Goal: Task Accomplishment & Management: Complete application form

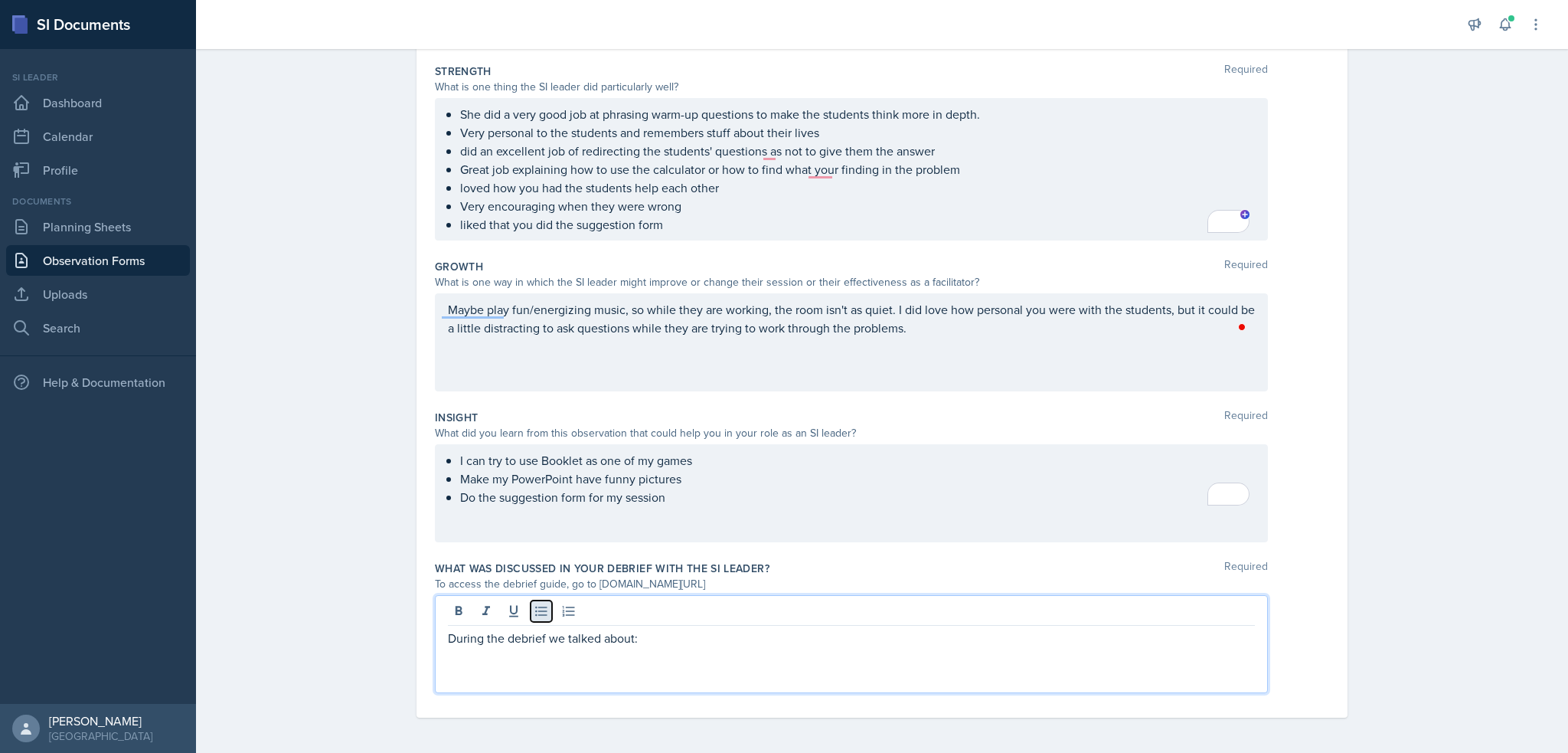
click at [534, 609] on icon at bounding box center [541, 611] width 15 height 15
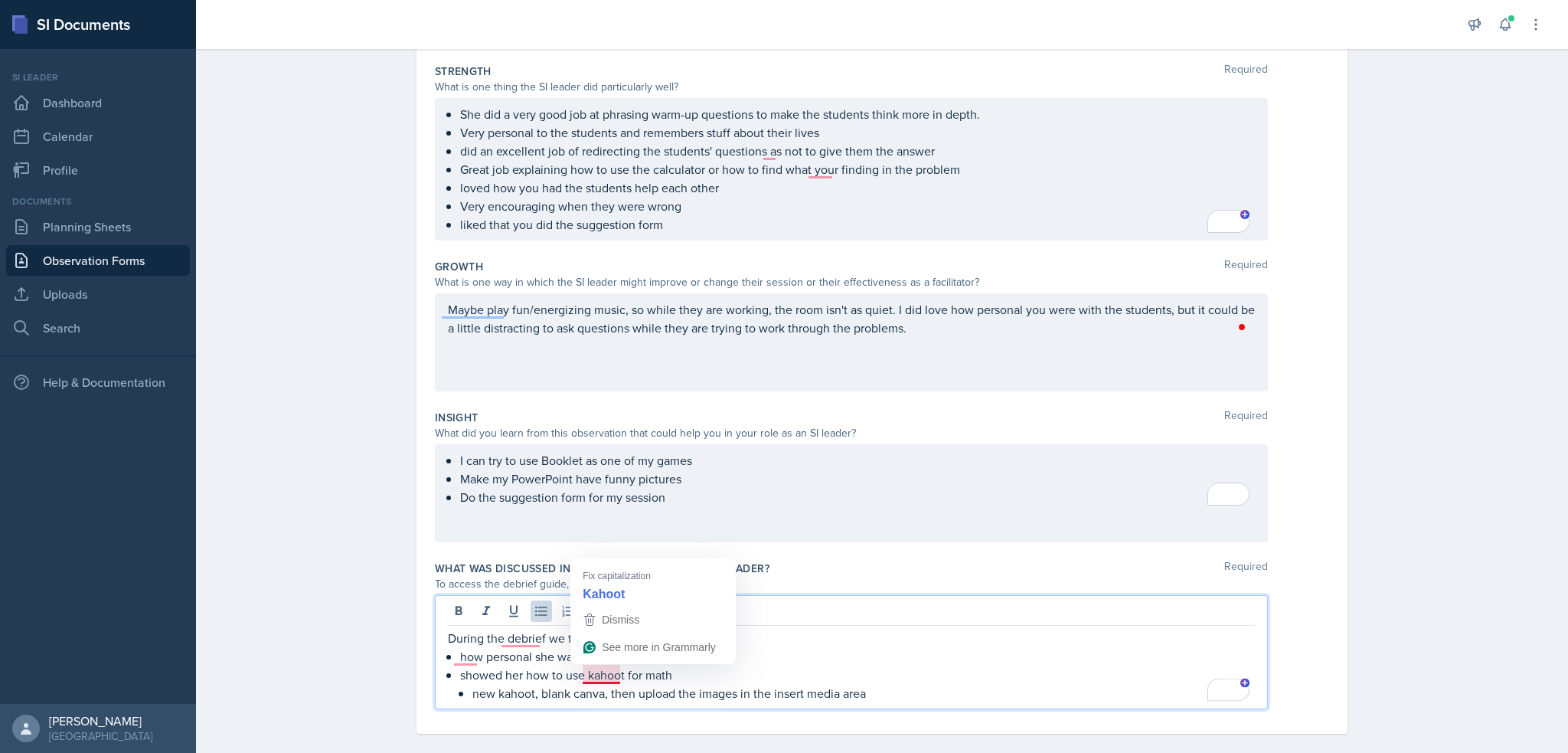
click at [605, 673] on p "showed her how to use kahoot for math" at bounding box center [858, 674] width 795 height 18
click at [873, 703] on div "During the debrief we talked about: how personal she was with the students show…" at bounding box center [851, 652] width 833 height 114
click at [879, 687] on p "new kahoot, blank canva, then upload the images in the insert media area" at bounding box center [864, 693] width 782 height 18
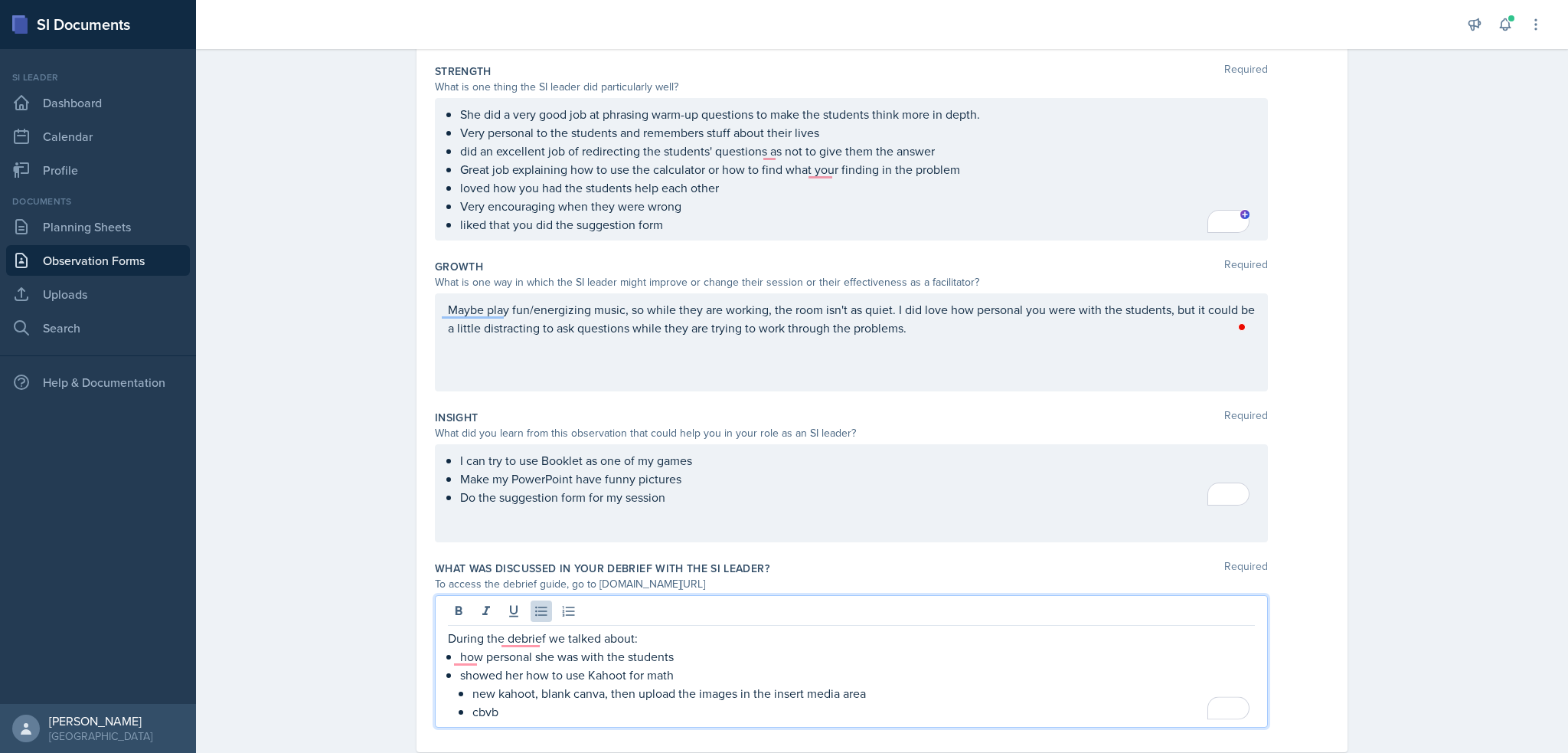
click at [473, 710] on p "cbvb" at bounding box center [864, 711] width 782 height 18
click at [691, 675] on p "showed her how to use Kahoot for math" at bounding box center [858, 674] width 795 height 18
click at [683, 650] on p "how personal she was with the students" at bounding box center [858, 656] width 795 height 18
click at [683, 650] on p "how personal she was with the student" at bounding box center [858, 656] width 795 height 18
click at [662, 681] on p "To enrich screen reader interactions, please activate Accessibility in Grammarl…" at bounding box center [858, 674] width 795 height 18
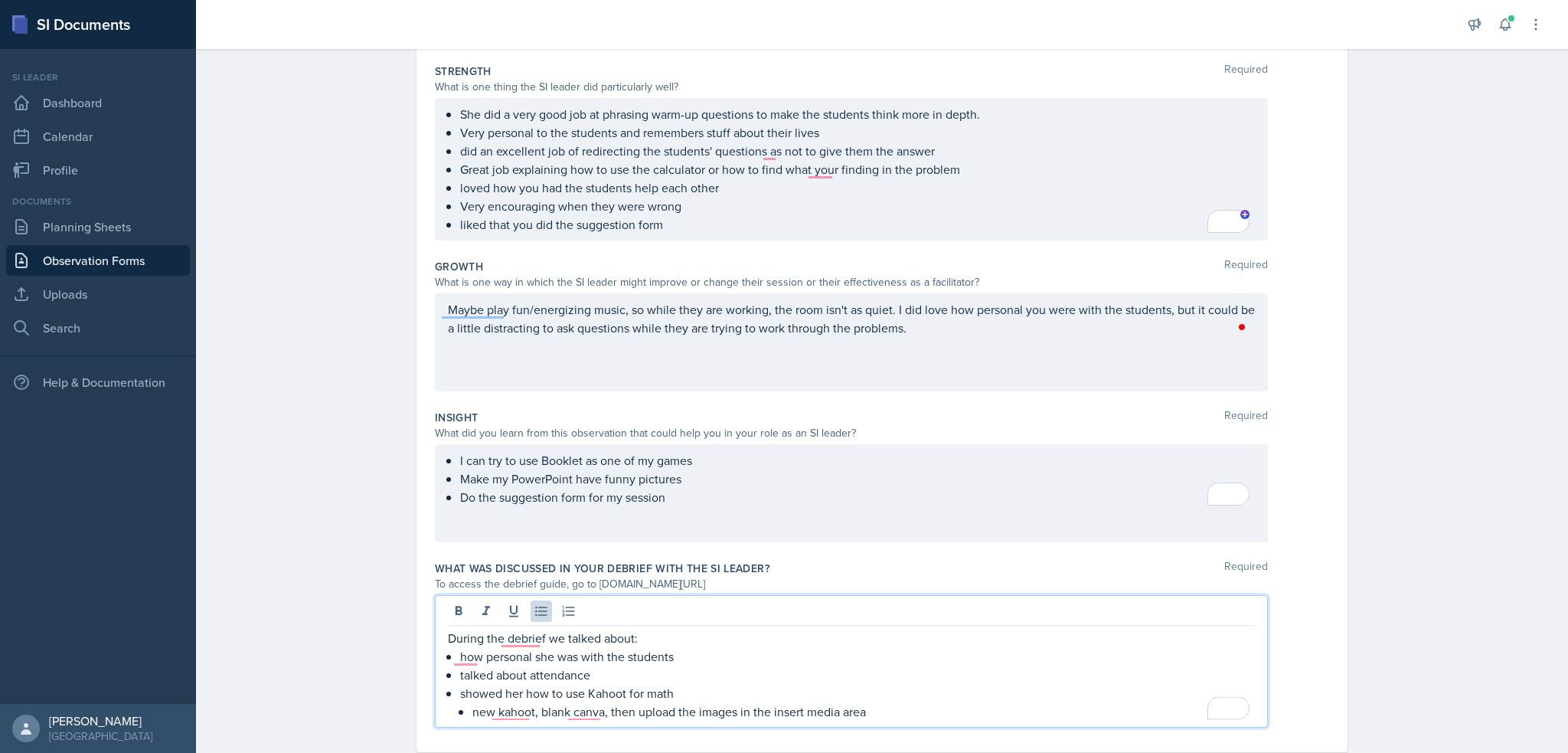
click at [910, 705] on p "new kahoot, blank canva, then upload the images in the insert media area" at bounding box center [864, 711] width 782 height 18
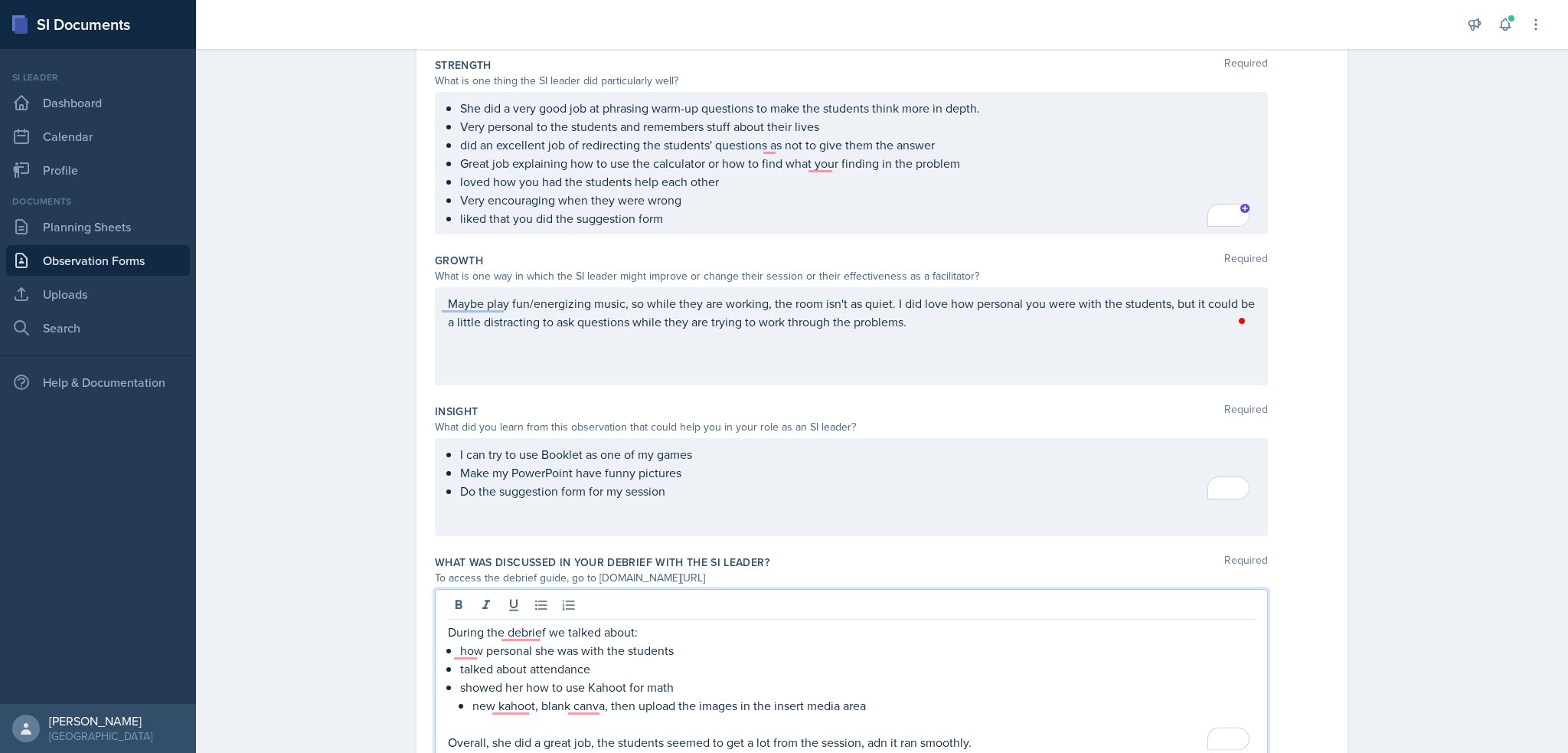
click at [869, 733] on p "Overall, she did a great job, the students seemed to get a lot from the session…" at bounding box center [851, 742] width 807 height 18
click at [870, 733] on p "Overall, she did a great job, the students seemed to get a lot from the session…" at bounding box center [851, 742] width 807 height 18
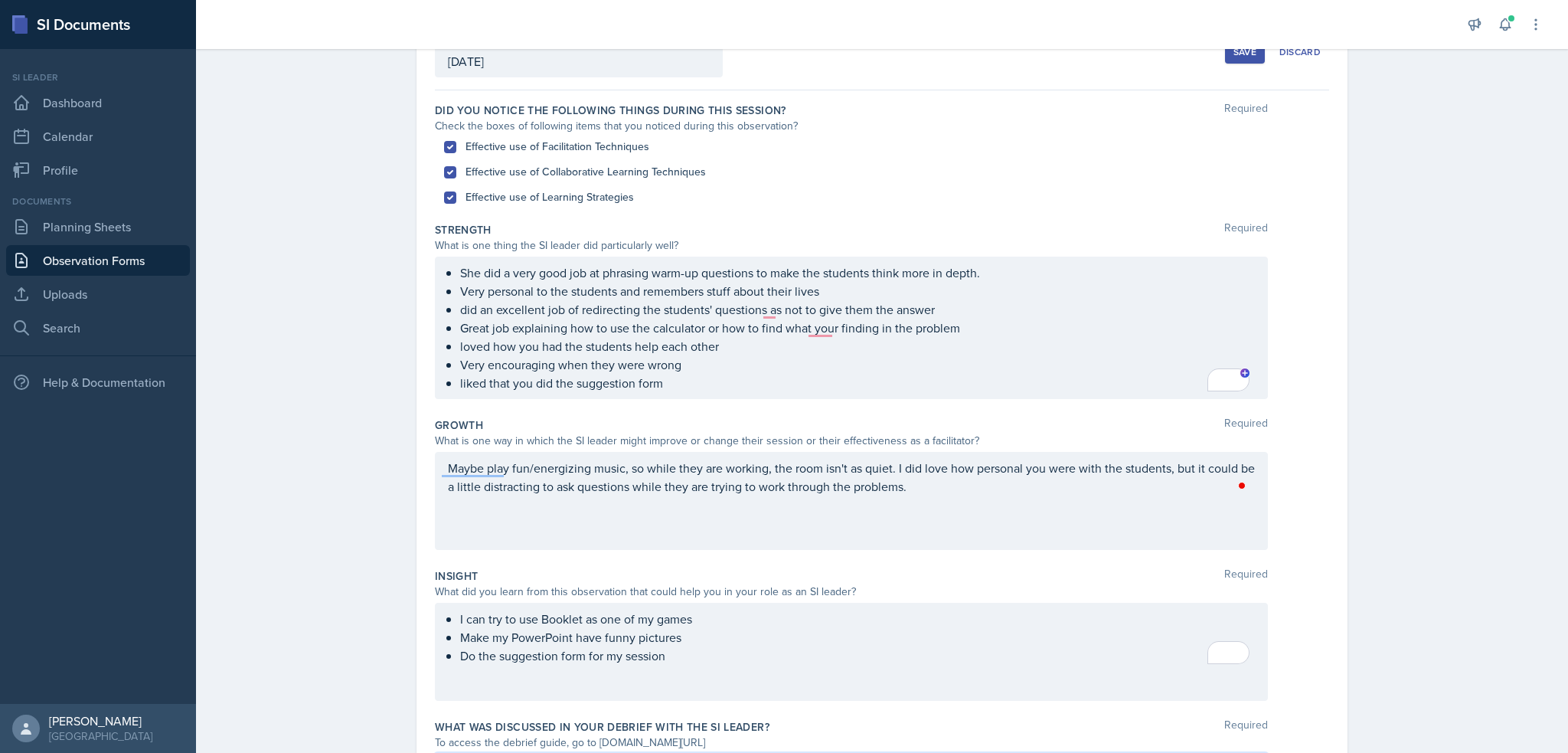
scroll to position [29, 0]
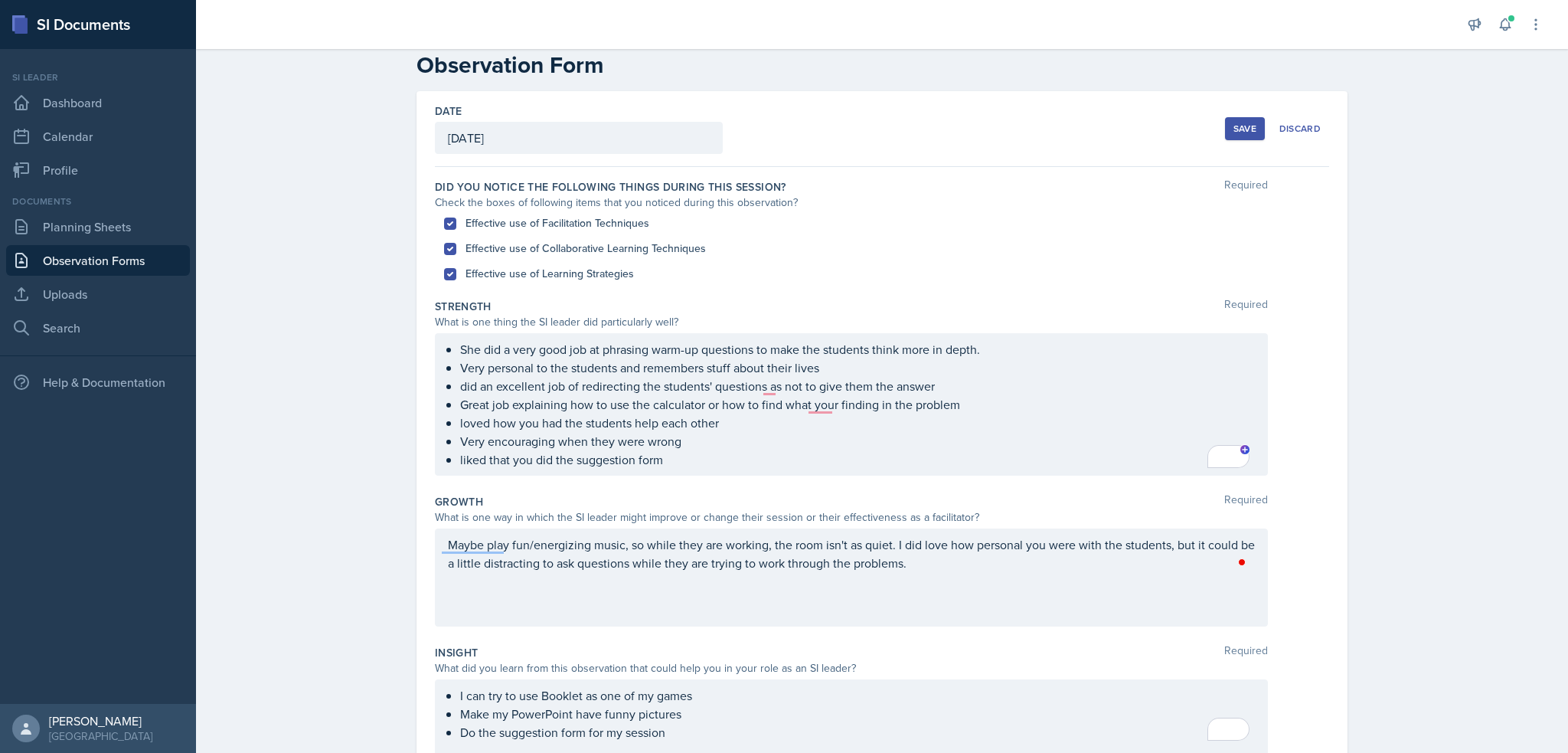
click at [1256, 120] on button "Save" at bounding box center [1245, 128] width 40 height 23
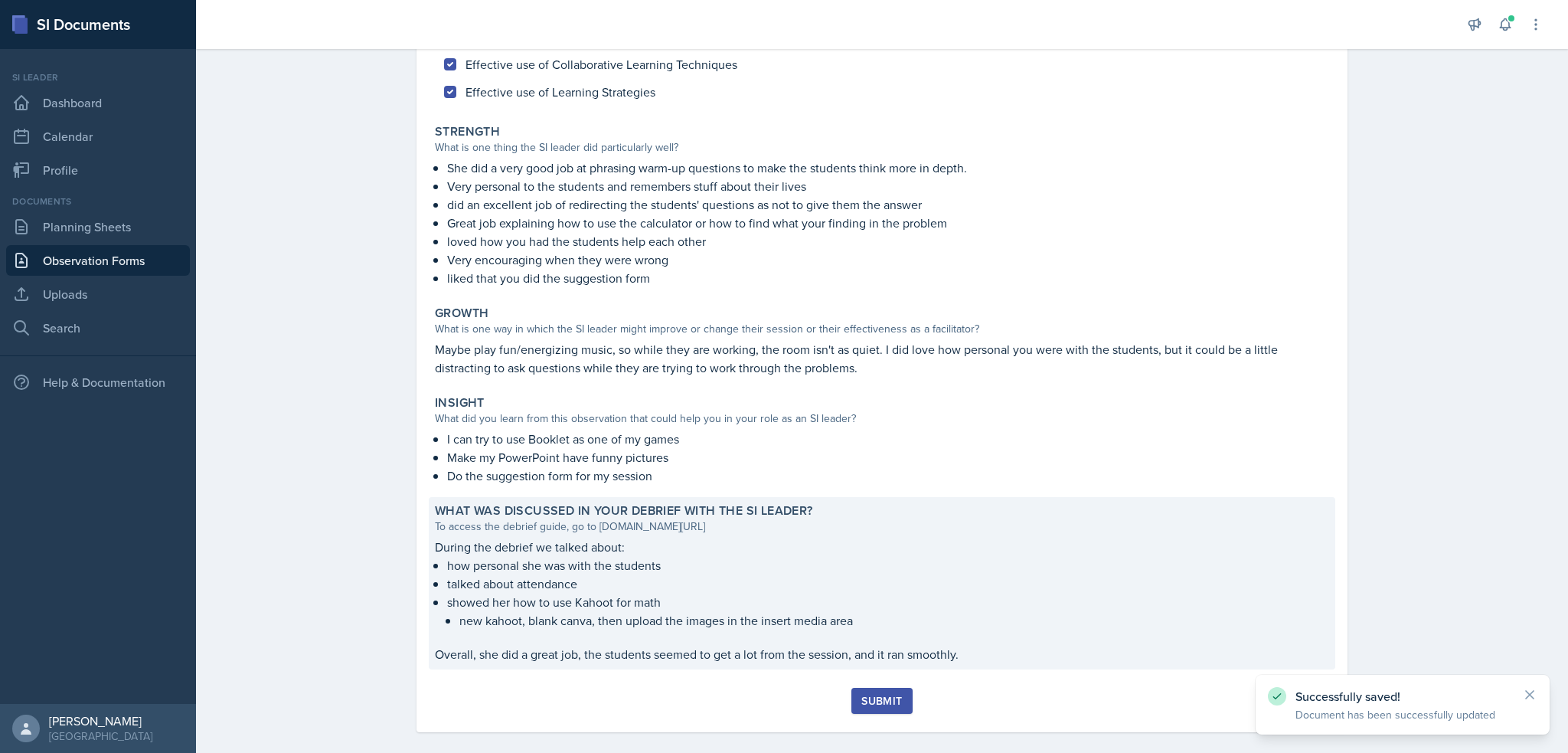
scroll to position [223, 0]
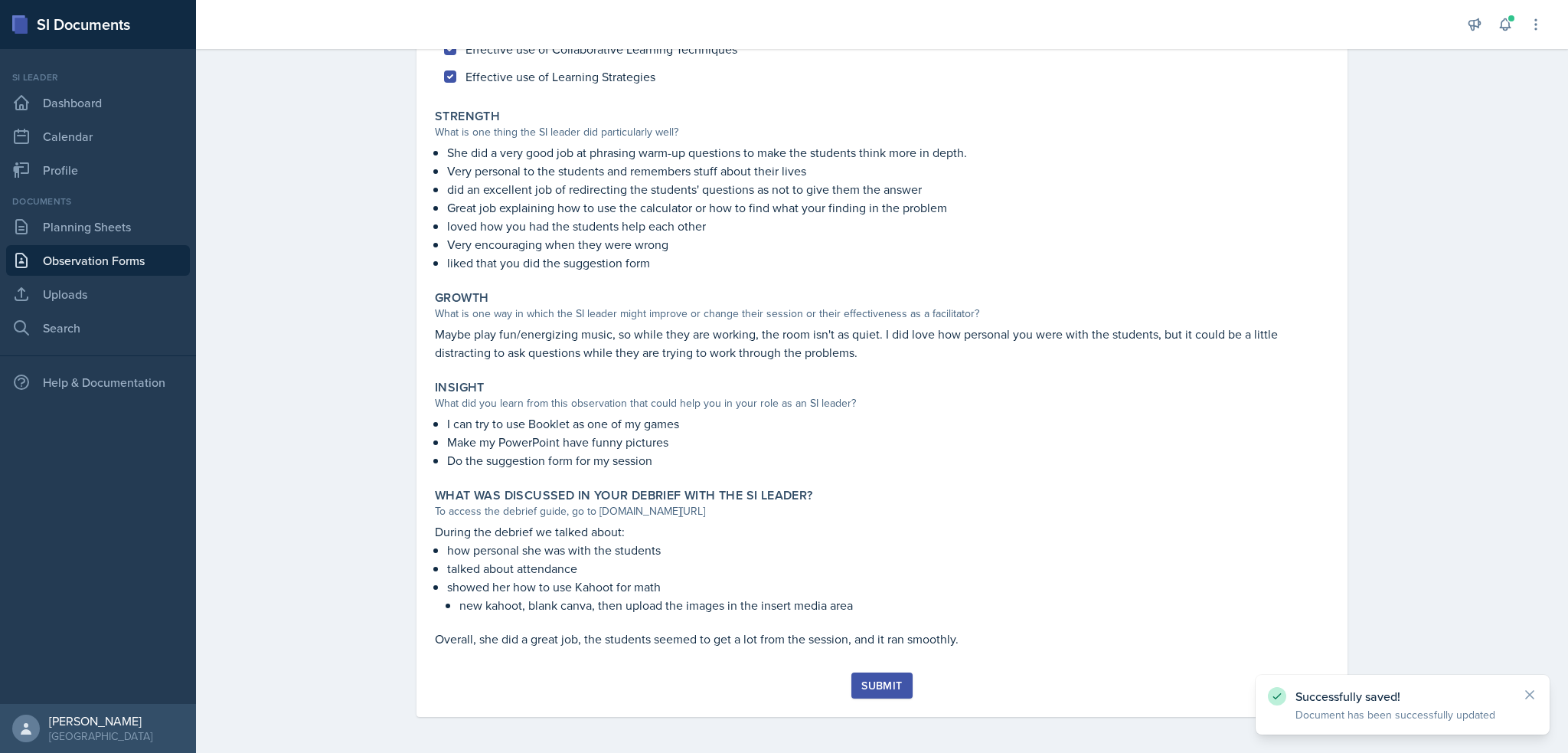
click at [877, 695] on button "Submit" at bounding box center [881, 685] width 61 height 26
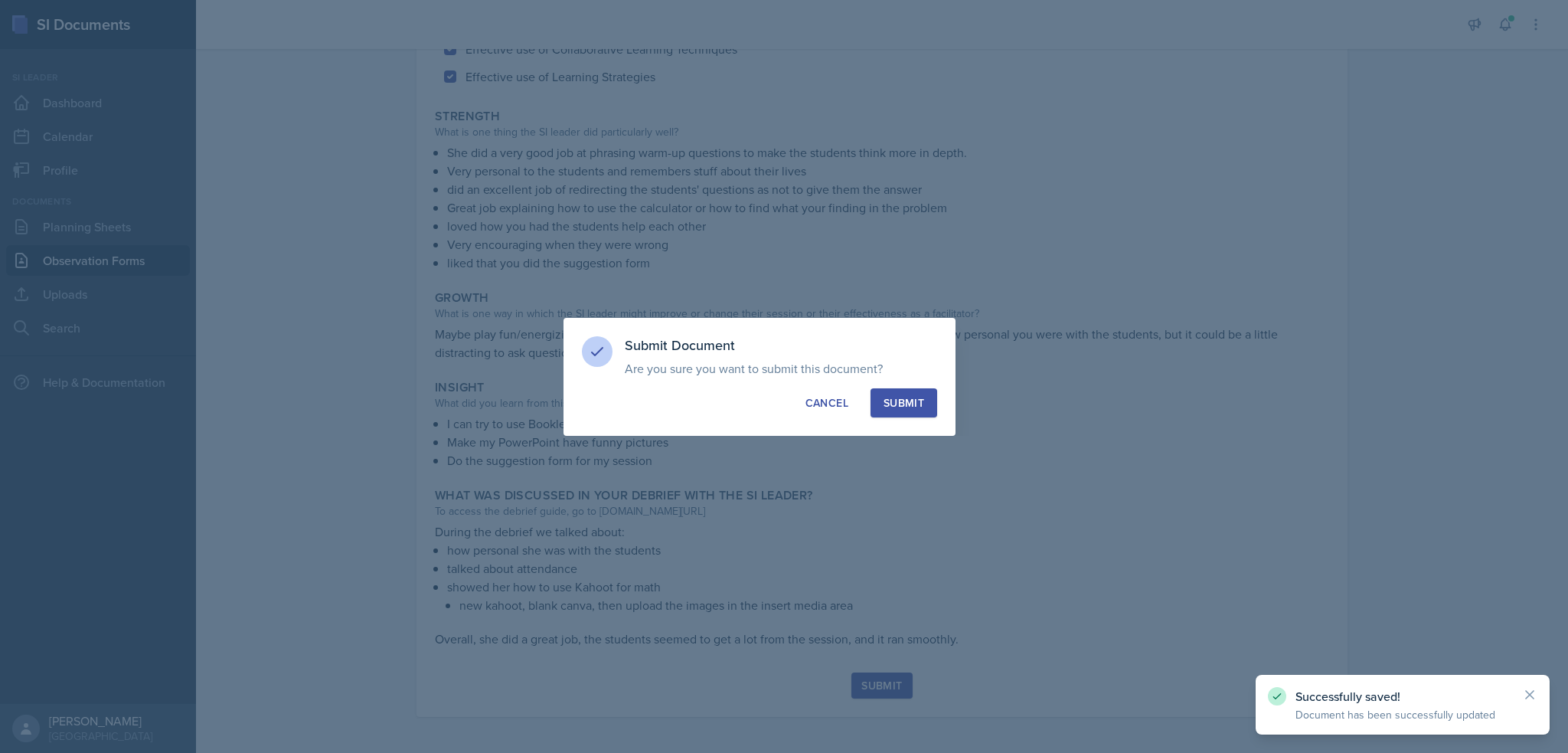
click at [933, 408] on button "Submit" at bounding box center [904, 403] width 66 height 29
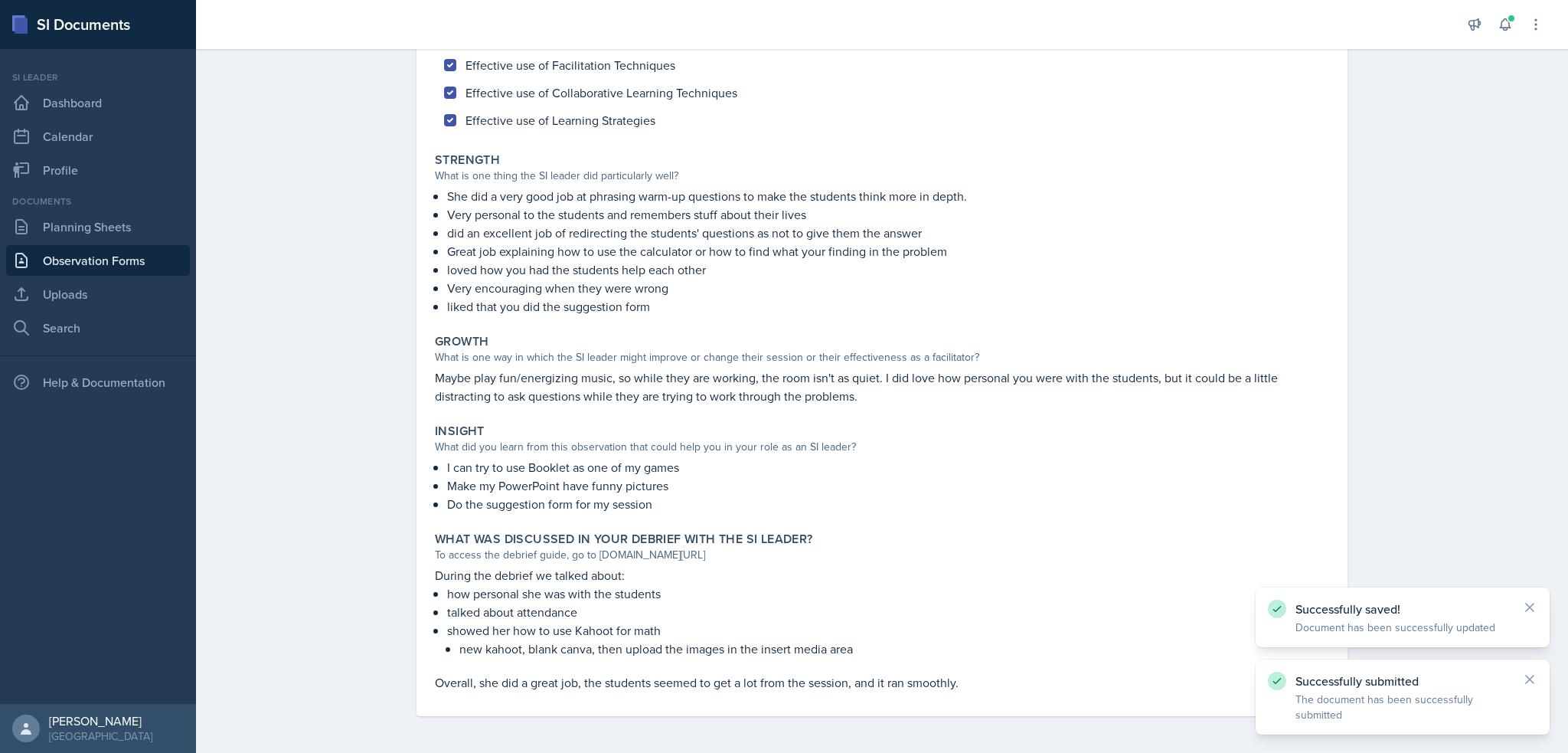
scroll to position [179, 0]
